Goal: Transaction & Acquisition: Purchase product/service

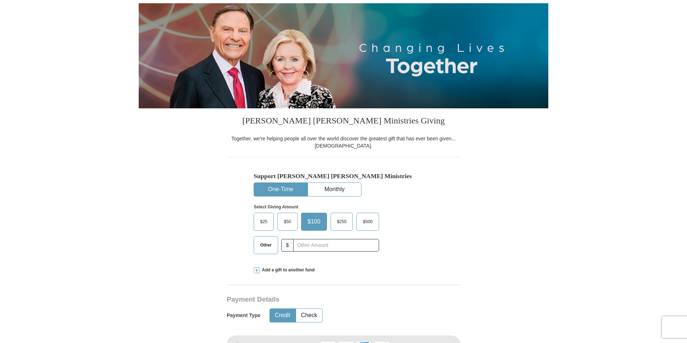
scroll to position [108, 0]
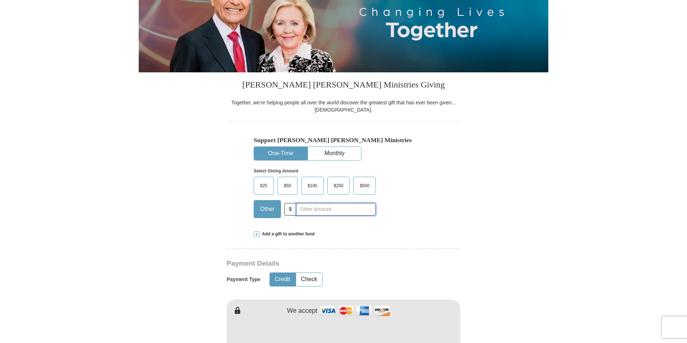
click at [306, 208] on input "text" at bounding box center [336, 209] width 80 height 13
type input "2000"
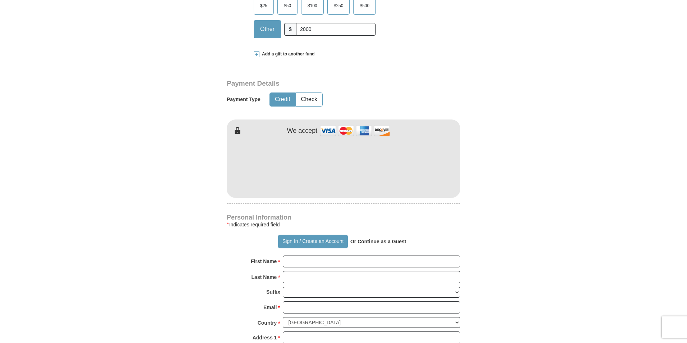
scroll to position [324, 0]
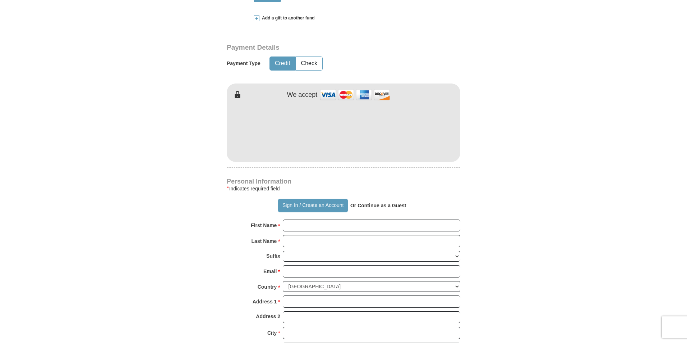
click at [381, 208] on strong "Or Continue as a Guest" at bounding box center [379, 205] width 56 height 6
click at [372, 205] on strong "Or Continue as a Guest" at bounding box center [379, 205] width 56 height 6
click at [374, 205] on strong "Or Continue as a Guest" at bounding box center [379, 205] width 56 height 6
click at [331, 227] on input "First Name *" at bounding box center [372, 225] width 178 height 12
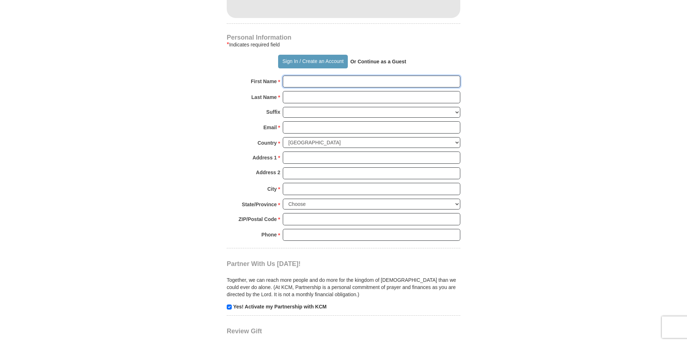
scroll to position [359, 0]
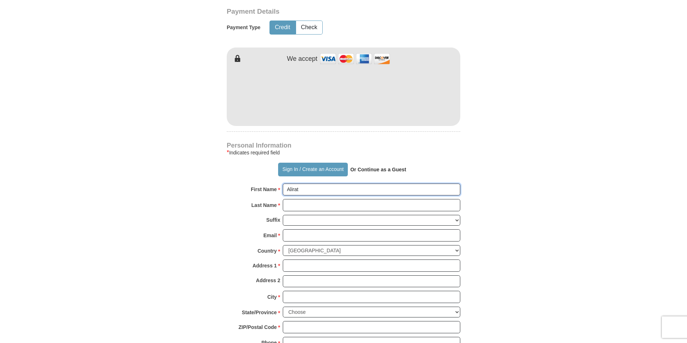
type input "Alirat"
type input "[PERSON_NAME]"
drag, startPoint x: 335, startPoint y: 195, endPoint x: 268, endPoint y: 195, distance: 67.2
click at [268, 195] on div "First Name * Alirat Please enter First Name" at bounding box center [344, 191] width 234 height 16
type input "M"
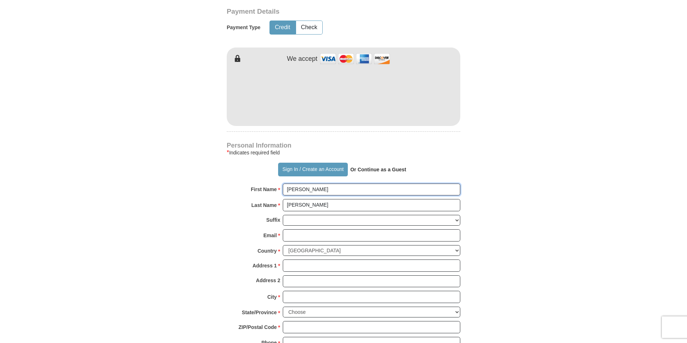
type input "[PERSON_NAME]"
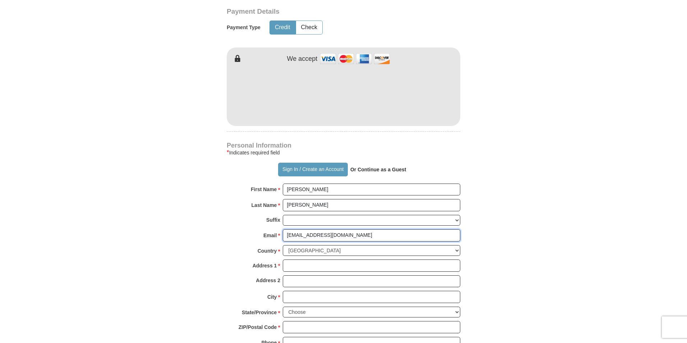
type input "[EMAIL_ADDRESS][DOMAIN_NAME]"
type input "[STREET_ADDRESS][PERSON_NAME]"
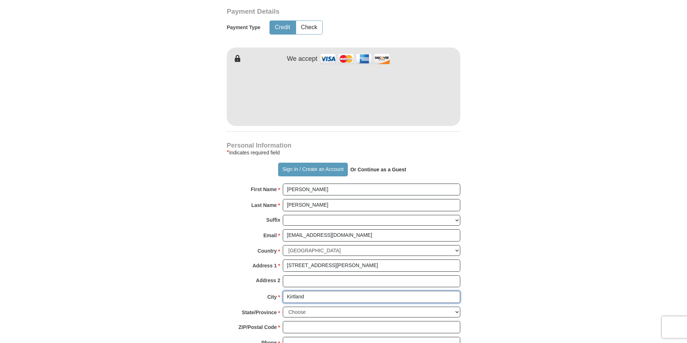
type input "Kirtland"
select select "OH"
type input "2"
type input "44094"
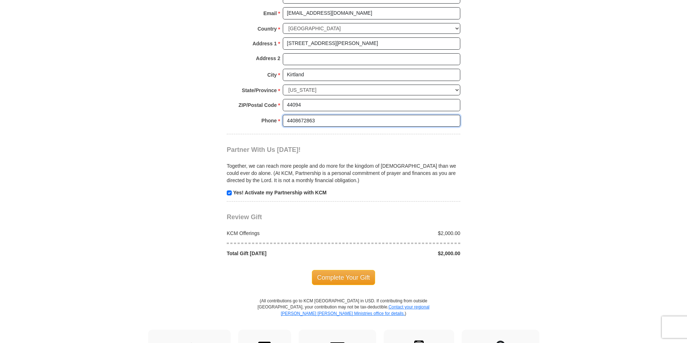
scroll to position [545, 0]
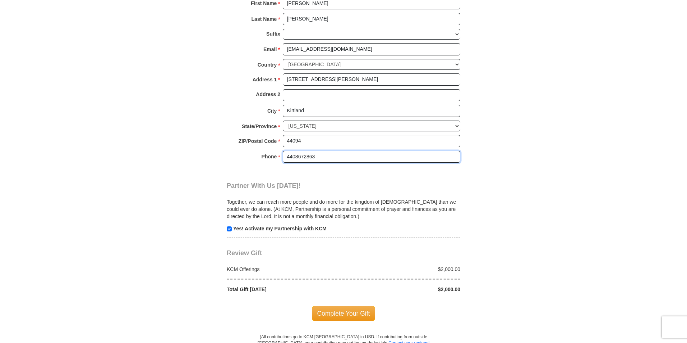
type input "4408672863"
click at [232, 229] on p "Yes! Activate my Partnership with KCM" at bounding box center [344, 228] width 234 height 7
click at [228, 227] on input "checkbox" at bounding box center [229, 228] width 5 height 5
checkbox input "false"
